Goal: Information Seeking & Learning: Learn about a topic

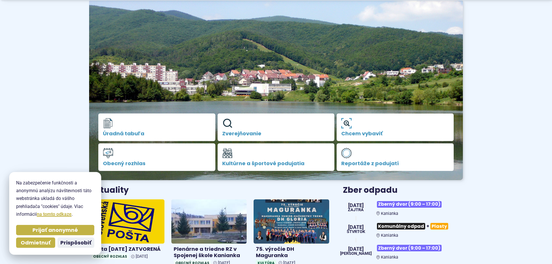
scroll to position [49, 0]
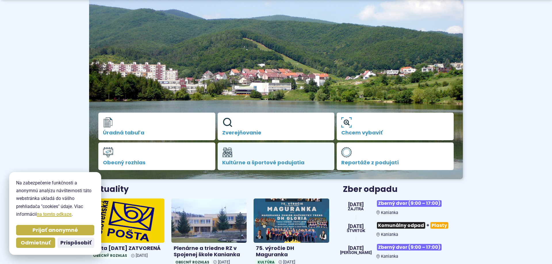
click at [261, 163] on span "Kultúrne a športové podujatia" at bounding box center [276, 163] width 108 height 6
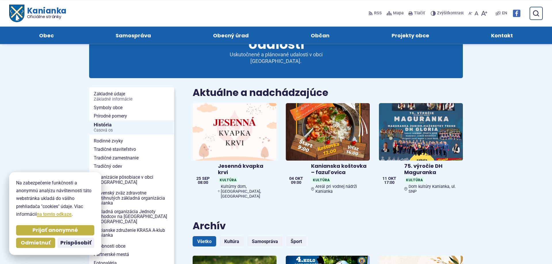
scroll to position [29, 0]
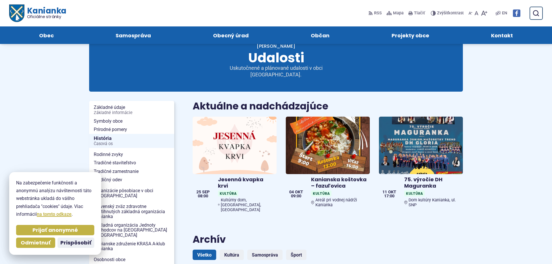
click at [78, 242] on span "Prispôsobiť" at bounding box center [75, 243] width 31 height 7
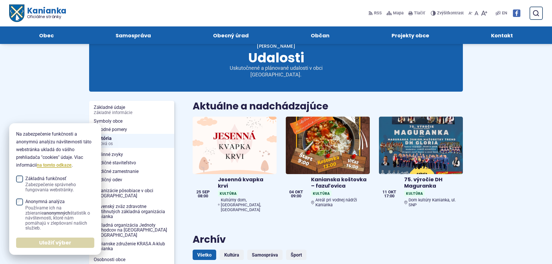
click at [45, 243] on span "Uložiť výber" at bounding box center [55, 243] width 32 height 7
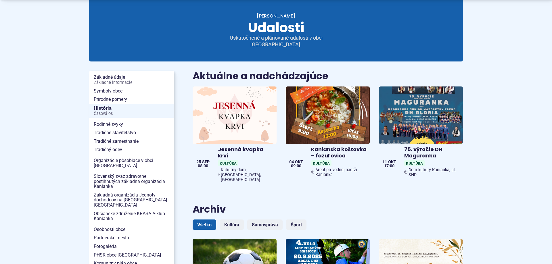
scroll to position [68, 0]
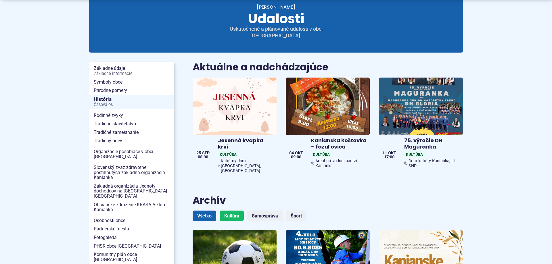
click at [229, 211] on link "Kultúra" at bounding box center [232, 216] width 24 height 10
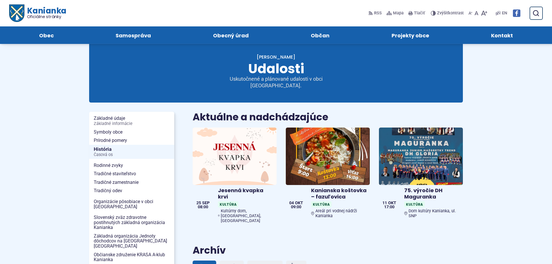
scroll to position [0, 0]
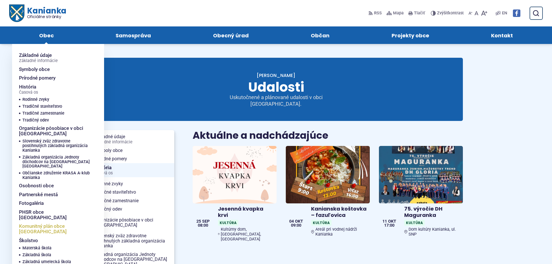
click at [31, 222] on span "Komunitný plán obce [GEOGRAPHIC_DATA]" at bounding box center [54, 229] width 71 height 14
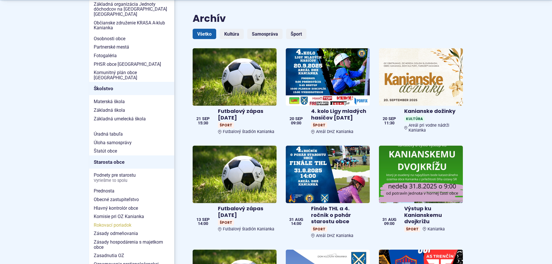
scroll to position [254, 0]
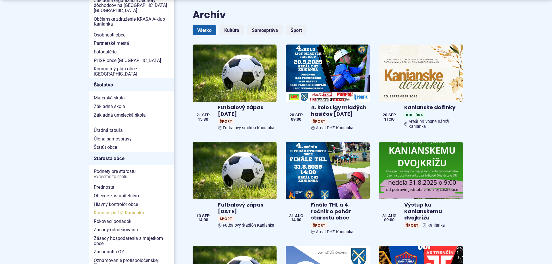
click at [139, 209] on span "Komisie pri OZ Kanianka" at bounding box center [132, 213] width 76 height 9
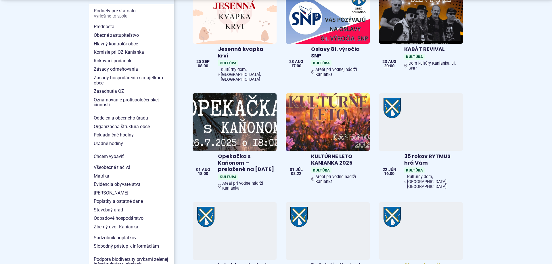
scroll to position [420, 0]
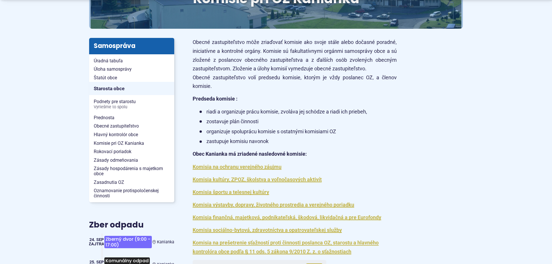
scroll to position [117, 0]
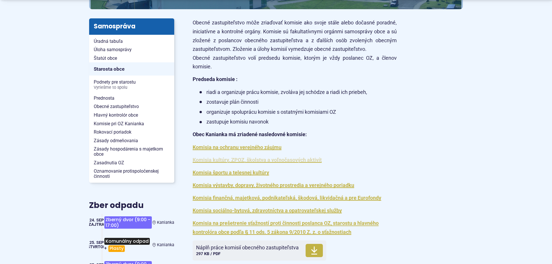
click at [268, 160] on link "Komisia kultúry, ZPOZ, školstva a voľnočasových aktivít" at bounding box center [257, 160] width 129 height 6
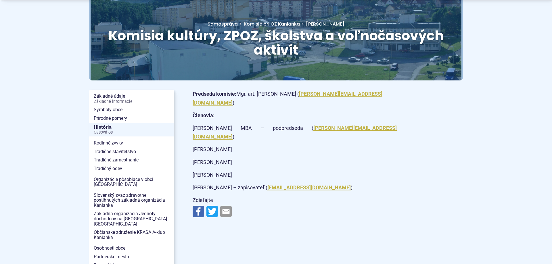
scroll to position [68, 0]
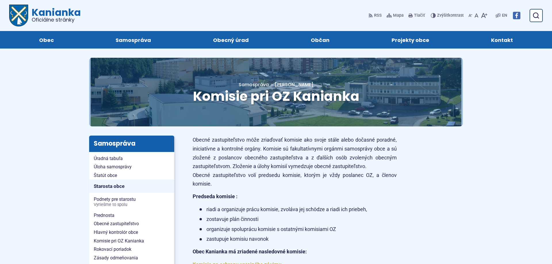
scroll to position [117, 0]
